Goal: Task Accomplishment & Management: Manage account settings

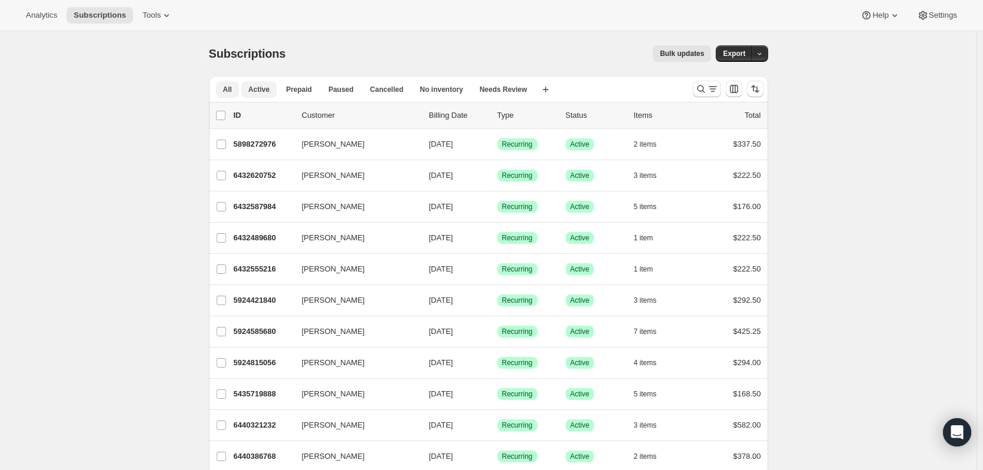
click at [260, 91] on span "Active" at bounding box center [258, 89] width 21 height 9
click at [301, 88] on span "Prepaid" at bounding box center [299, 89] width 26 height 9
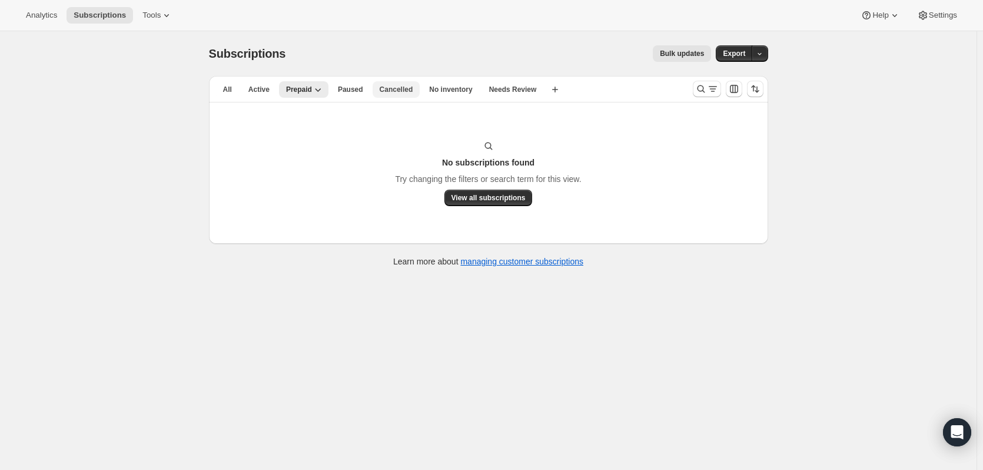
click at [397, 88] on span "Cancelled" at bounding box center [397, 89] width 34 height 9
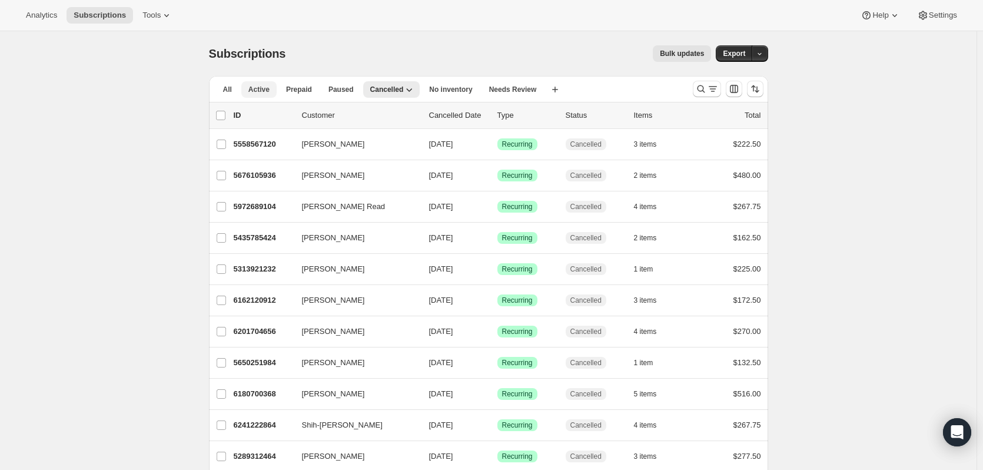
click at [263, 92] on span "Active" at bounding box center [258, 89] width 21 height 9
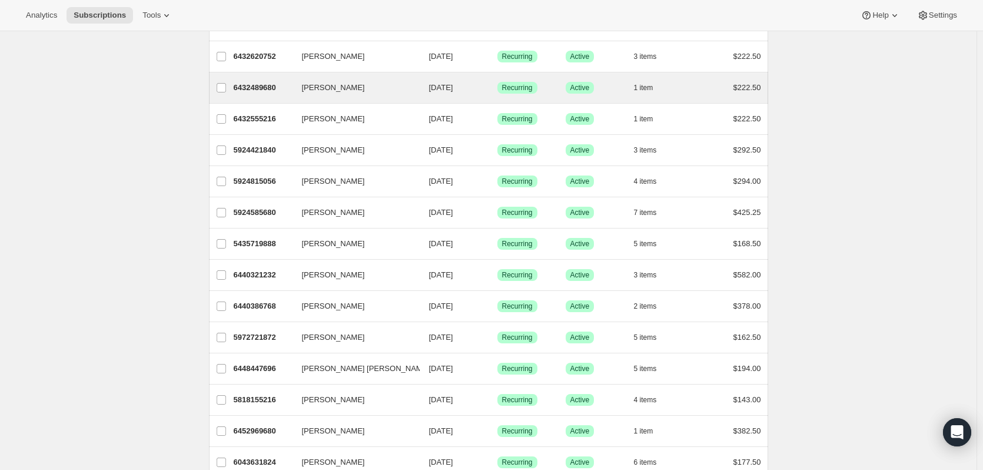
scroll to position [177, 0]
